Goal: Navigation & Orientation: Go to known website

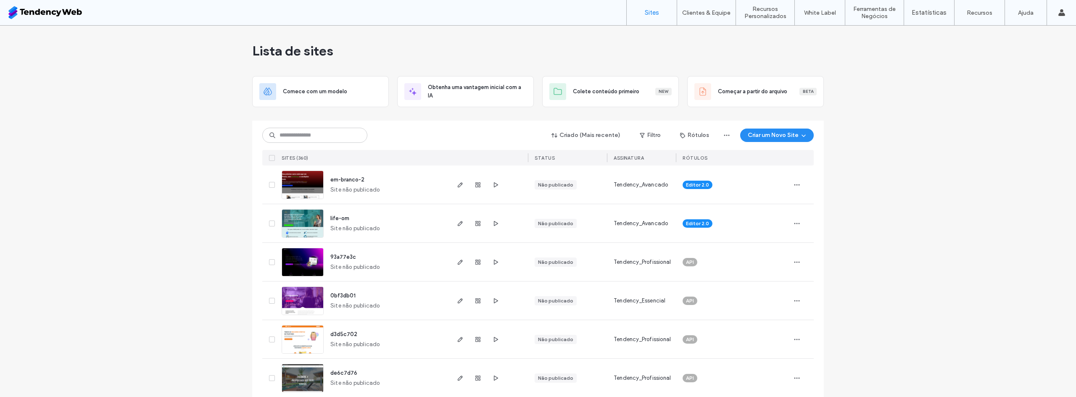
click at [491, 218] on div at bounding box center [477, 223] width 45 height 38
click at [494, 224] on use "button" at bounding box center [496, 223] width 4 height 5
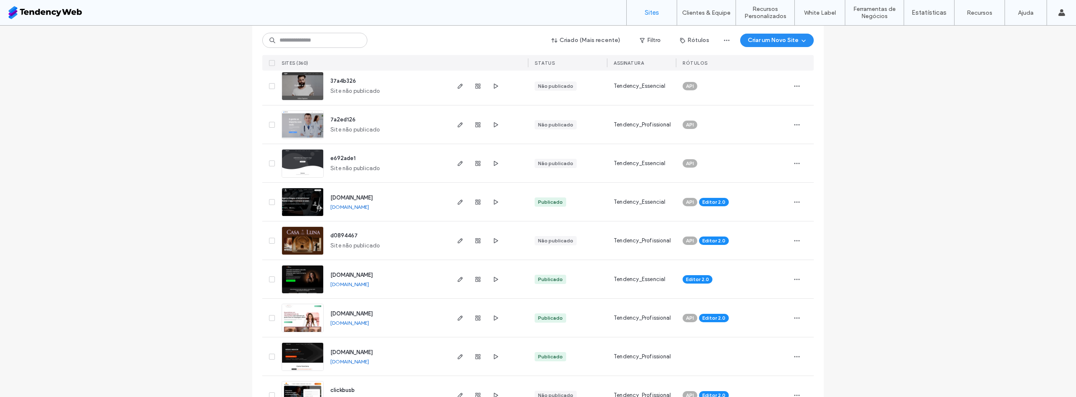
scroll to position [616, 0]
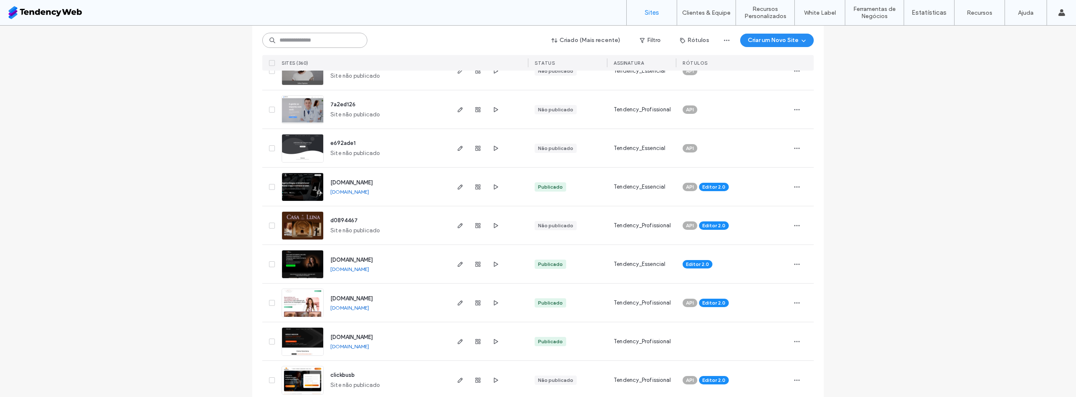
click at [295, 39] on input at bounding box center [314, 40] width 105 height 15
type input "*****"
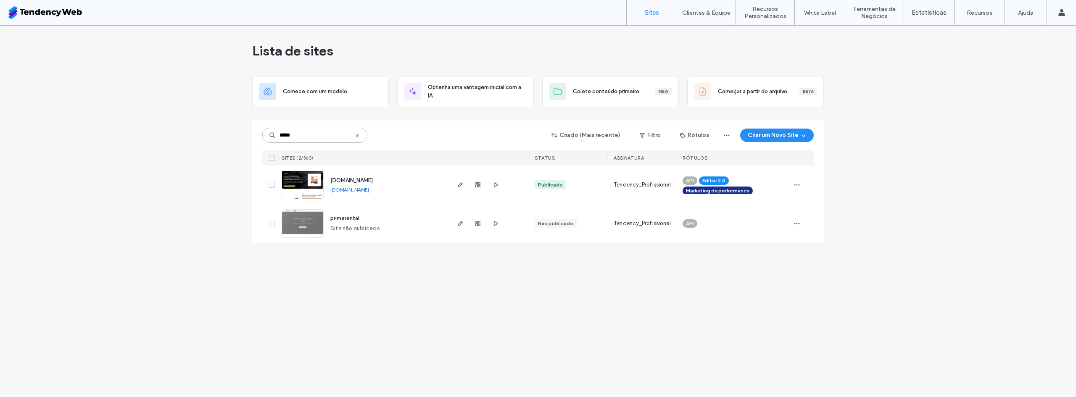
scroll to position [0, 0]
click at [360, 134] on icon at bounding box center [357, 135] width 7 height 7
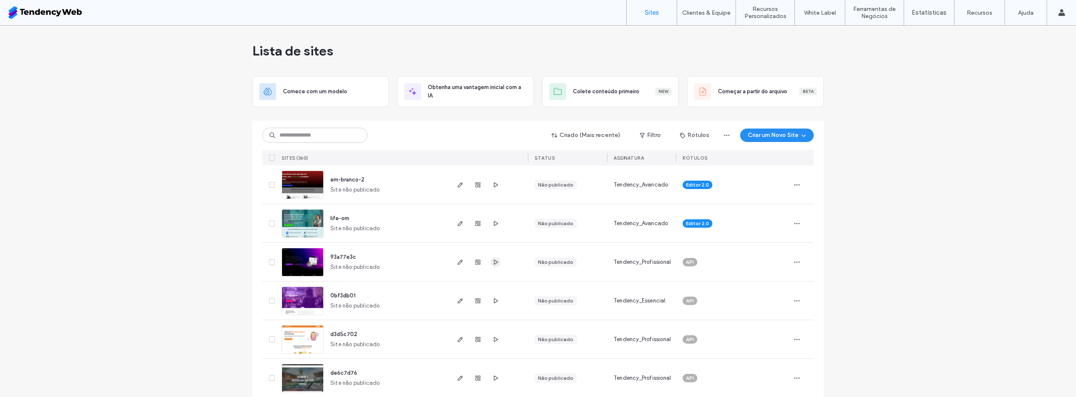
click at [492, 263] on icon "button" at bounding box center [495, 262] width 7 height 7
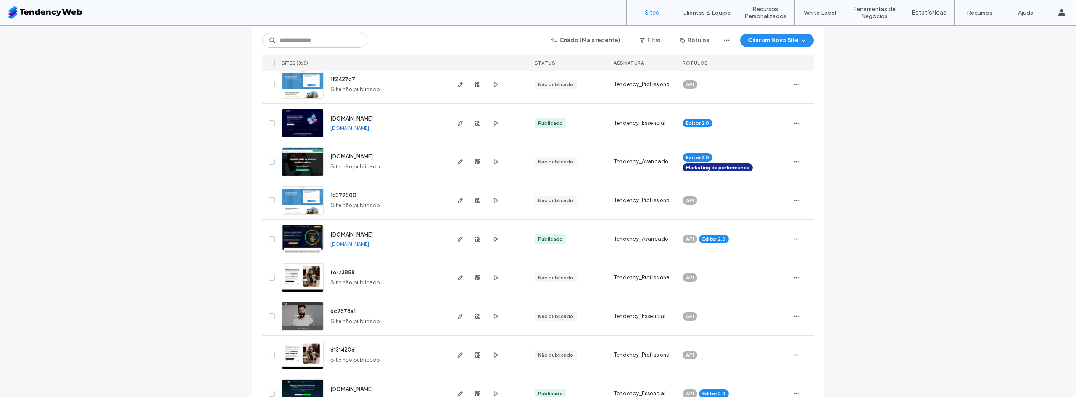
scroll to position [1232, 0]
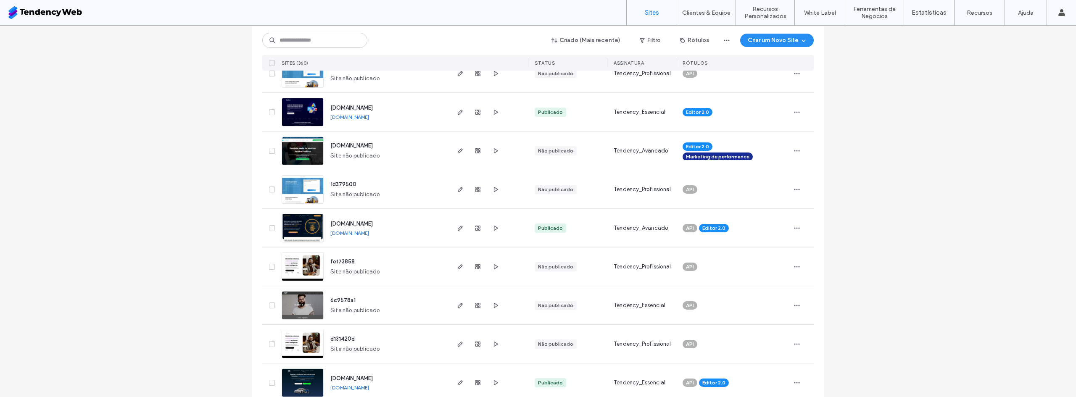
click at [369, 231] on link "www.ichibanprecatorios.com.br" at bounding box center [349, 233] width 39 height 6
